Goal: Find contact information: Find contact information

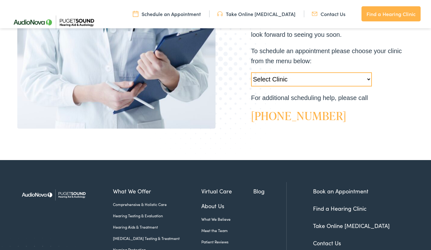
scroll to position [204, 0]
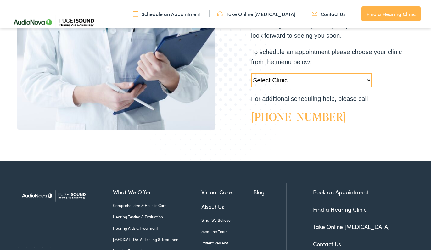
select select "https://pshearing.alpacaaudiology.com/locations/everett-wa/"
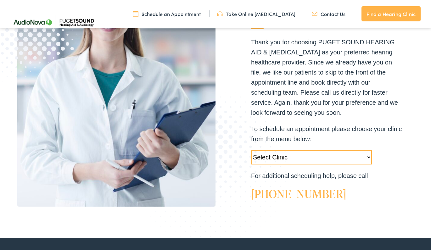
scroll to position [207, 0]
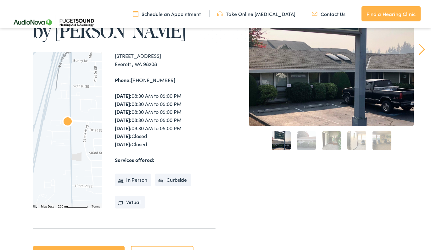
scroll to position [115, 0]
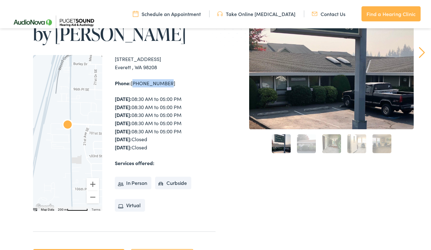
drag, startPoint x: 132, startPoint y: 84, endPoint x: 164, endPoint y: 81, distance: 31.6
click at [164, 81] on div "Phone: [PHONE_NUMBER]" at bounding box center [165, 83] width 101 height 8
